Goal: Check status: Check status

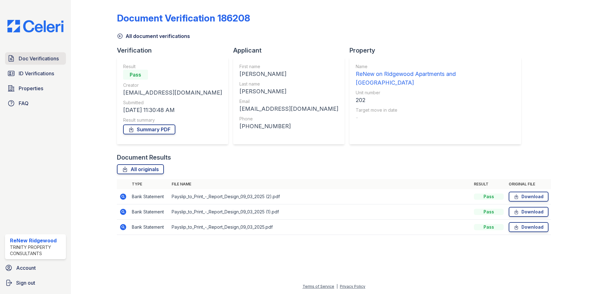
click at [43, 62] on span "Doc Verifications" at bounding box center [39, 58] width 40 height 7
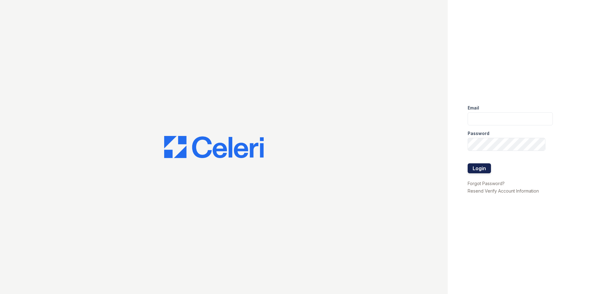
type input "renewonridgewoodtemp@trinity-pm.com"
click at [482, 167] on button "Login" at bounding box center [479, 168] width 23 height 10
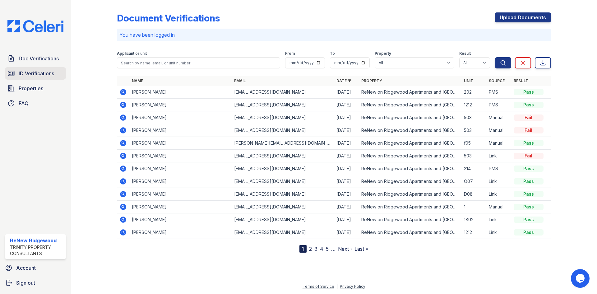
click at [46, 75] on span "ID Verifications" at bounding box center [36, 73] width 35 height 7
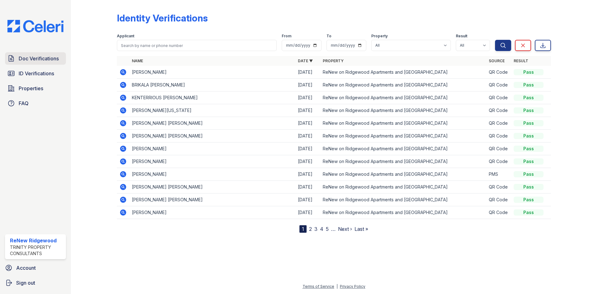
click at [29, 59] on span "Doc Verifications" at bounding box center [39, 58] width 40 height 7
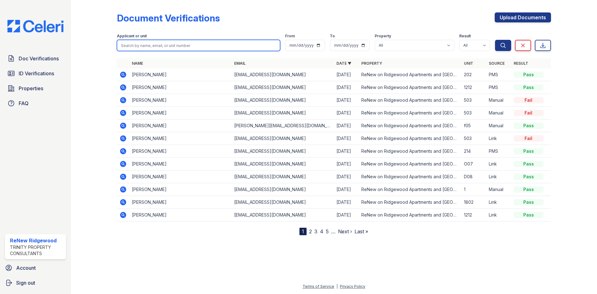
click at [150, 46] on input "search" at bounding box center [198, 45] width 163 height 11
type input "jasmyne"
click at [495, 40] on button "Search" at bounding box center [503, 45] width 16 height 11
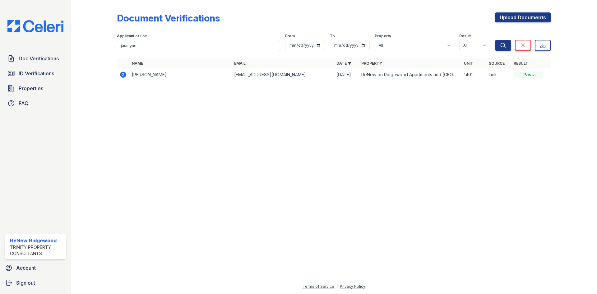
click at [122, 73] on icon at bounding box center [123, 75] width 6 height 6
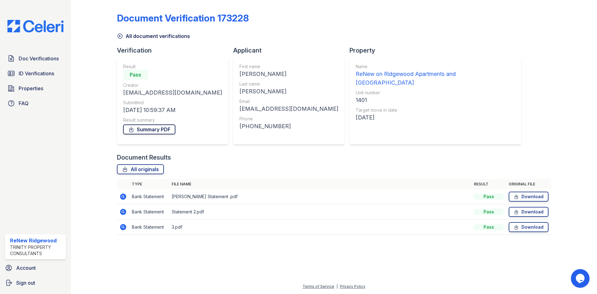
click at [164, 130] on link "Summary PDF" at bounding box center [149, 129] width 52 height 10
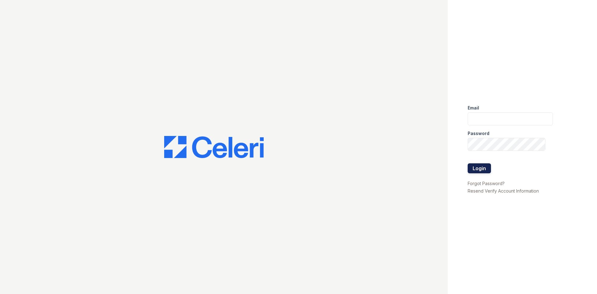
type input "renewonridgewoodtemp@trinity-pm.com"
click at [479, 169] on button "Login" at bounding box center [479, 168] width 23 height 10
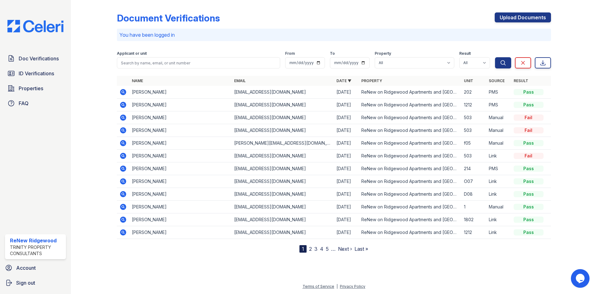
click at [123, 93] on icon at bounding box center [123, 92] width 6 height 6
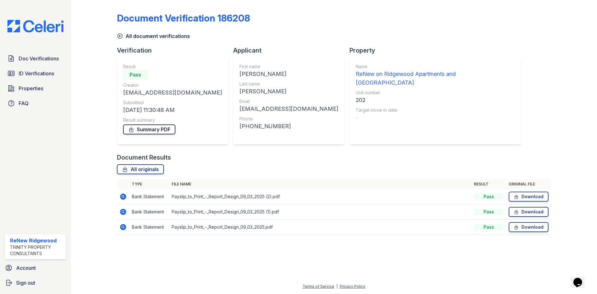
click at [170, 130] on link "Summary PDF" at bounding box center [149, 129] width 52 height 10
